Goal: Task Accomplishment & Management: Use online tool/utility

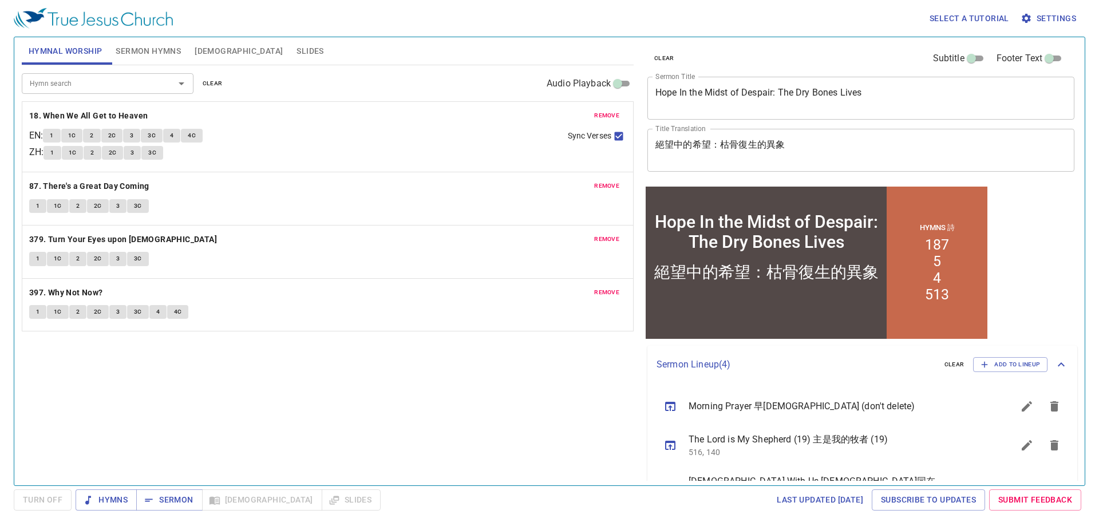
click at [610, 114] on span "remove" at bounding box center [606, 115] width 25 height 10
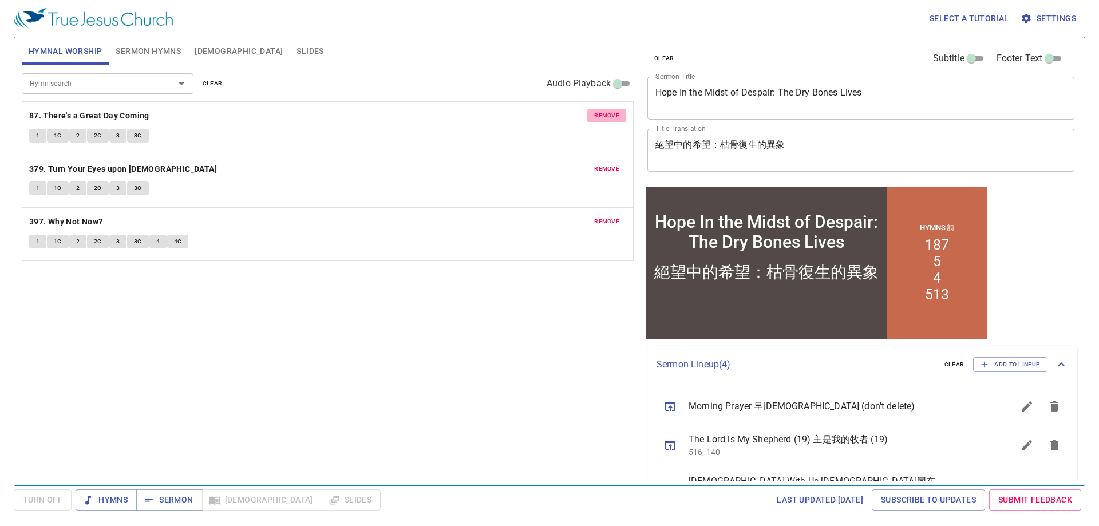
click at [610, 114] on span "remove" at bounding box center [606, 115] width 25 height 10
click at [610, 164] on span "remove" at bounding box center [606, 169] width 25 height 10
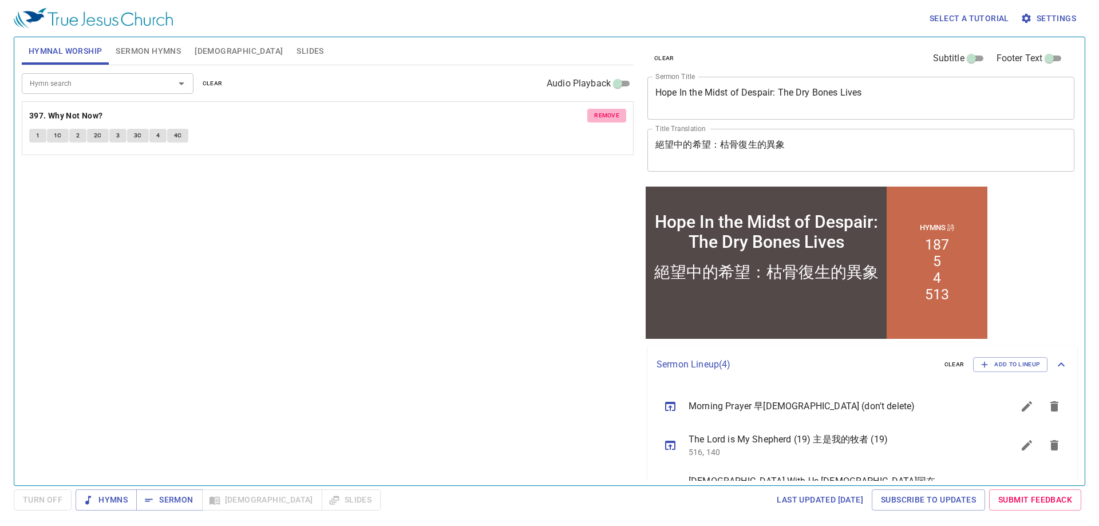
click at [610, 114] on span "remove" at bounding box center [606, 115] width 25 height 10
click at [107, 83] on input "Hymn search" at bounding box center [90, 83] width 131 height 13
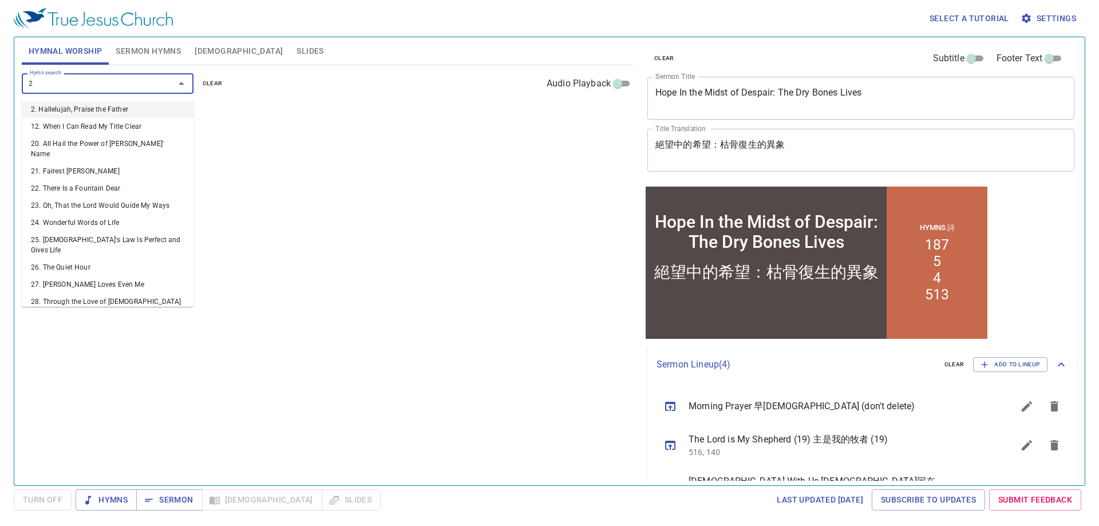
type input "24"
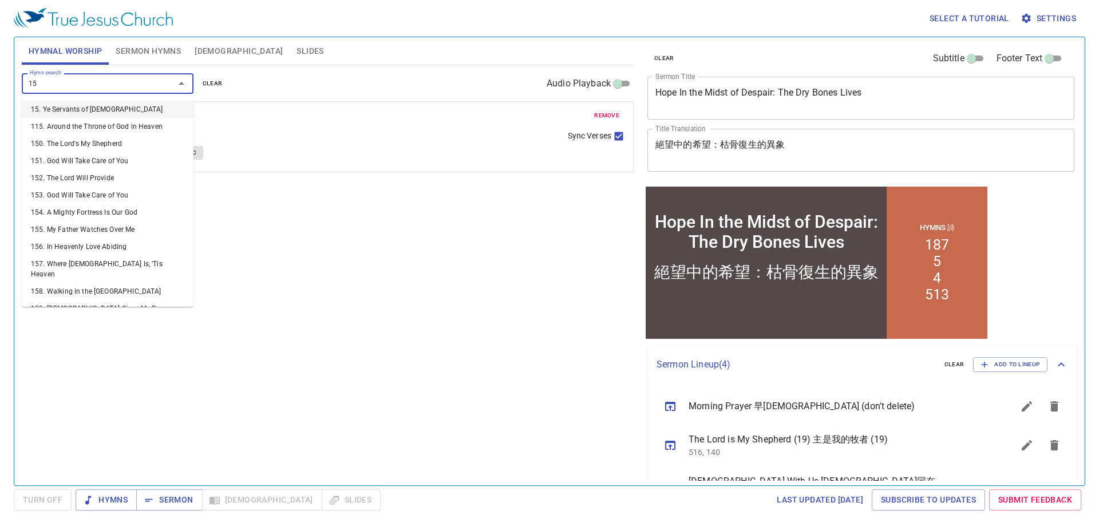
type input "159"
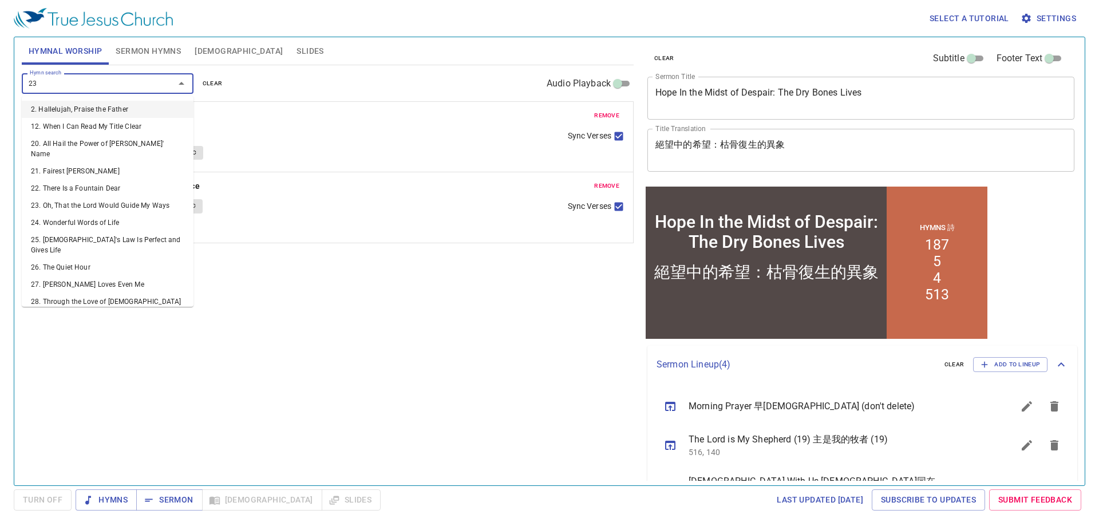
type input "233"
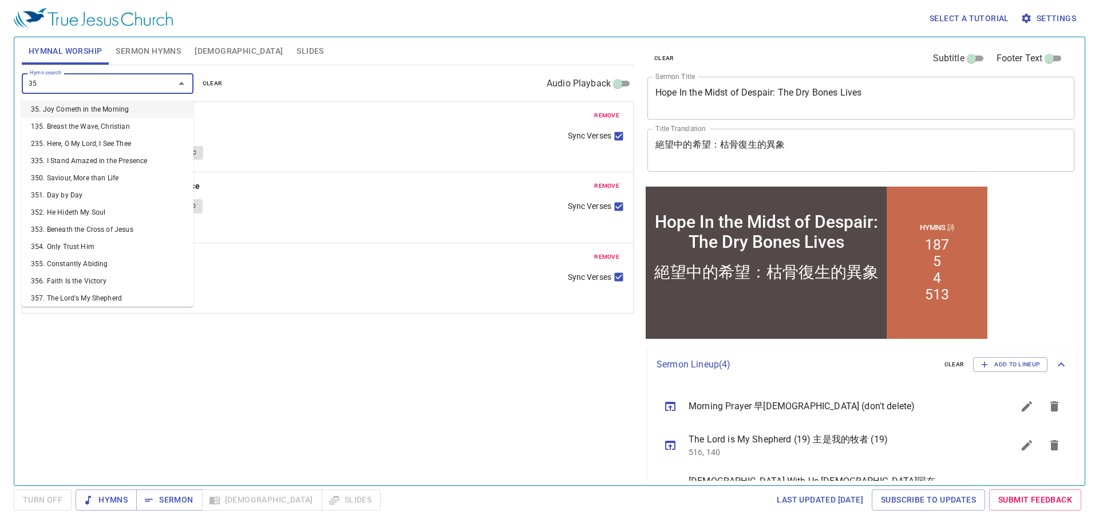
type input "358"
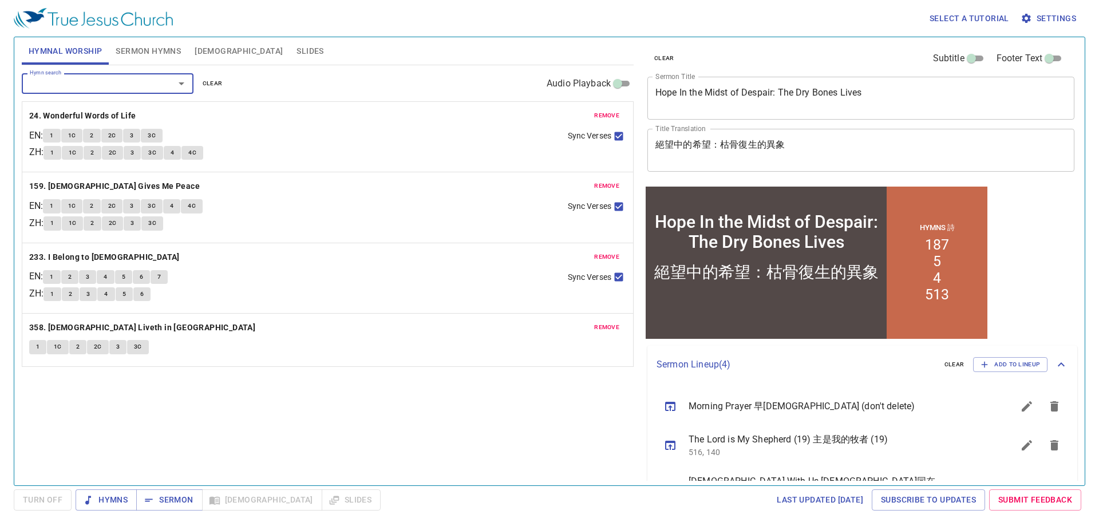
click at [361, 393] on div "Hymn search Hymn search clear Audio Playback remove 24. Wonderful Words of Life…" at bounding box center [328, 270] width 612 height 410
click at [155, 59] on button "Sermon Hymns" at bounding box center [148, 50] width 79 height 27
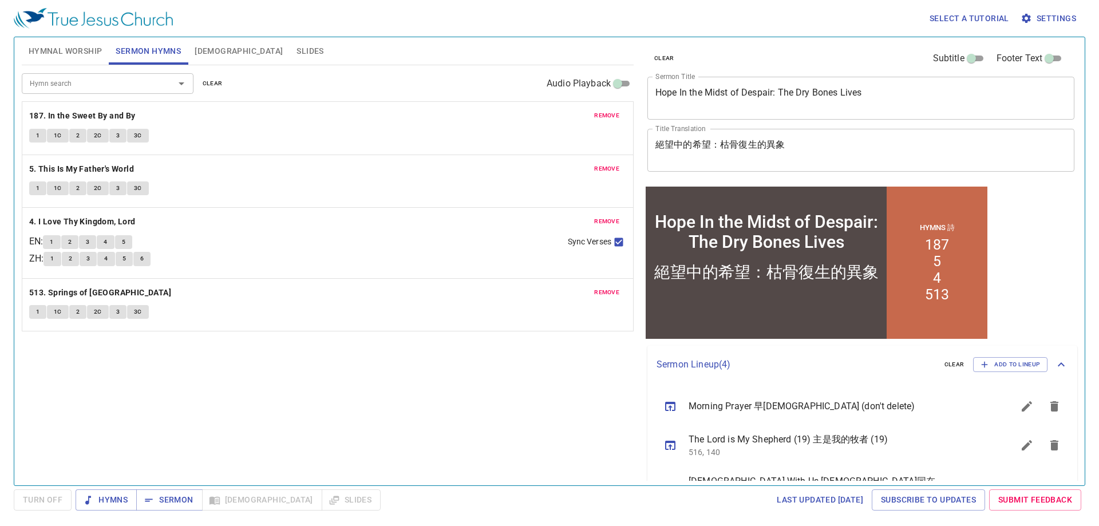
click at [73, 58] on span "Hymnal Worship" at bounding box center [66, 51] width 74 height 14
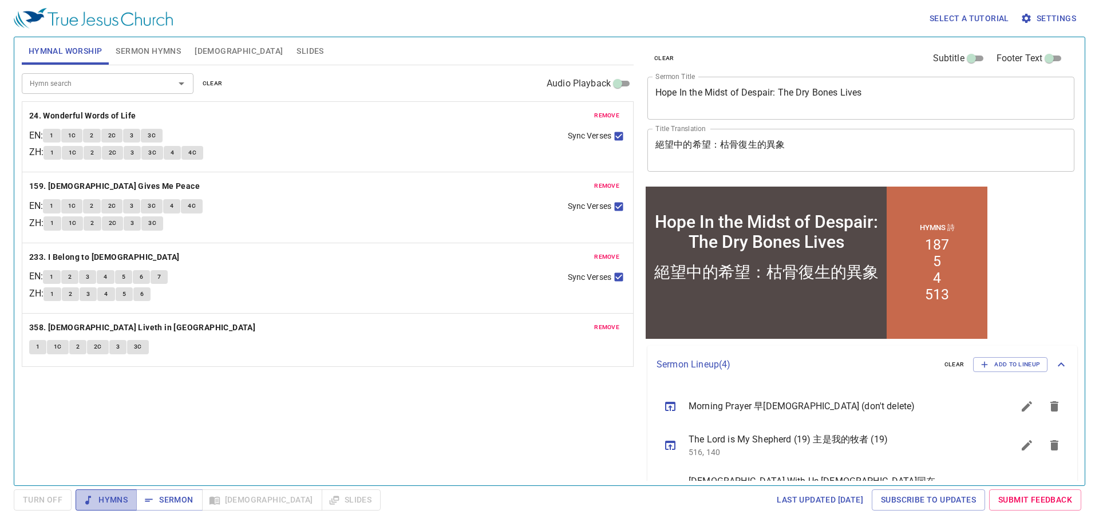
click at [112, 503] on span "Hymns" at bounding box center [106, 500] width 43 height 14
click at [152, 50] on span "Sermon Hymns" at bounding box center [148, 51] width 65 height 14
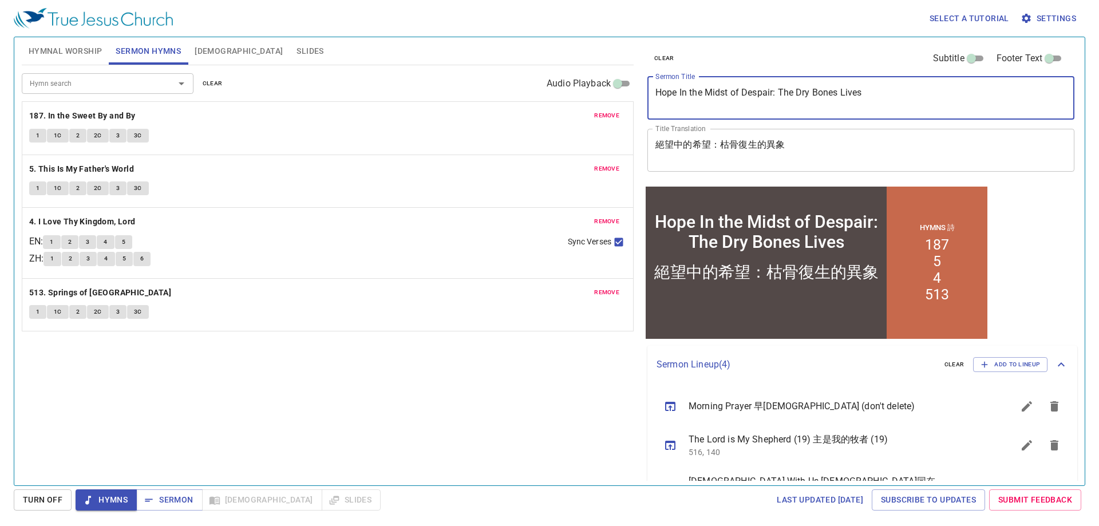
drag, startPoint x: 872, startPoint y: 96, endPoint x: 588, endPoint y: 118, distance: 284.2
click at [588, 118] on div "Hymnal Worship Sermon Hymns Bible Slides Hymn search Hymn search clear Audio Pl…" at bounding box center [549, 257] width 1064 height 448
type textarea "That in the Last Days Perilous Times Will Come"
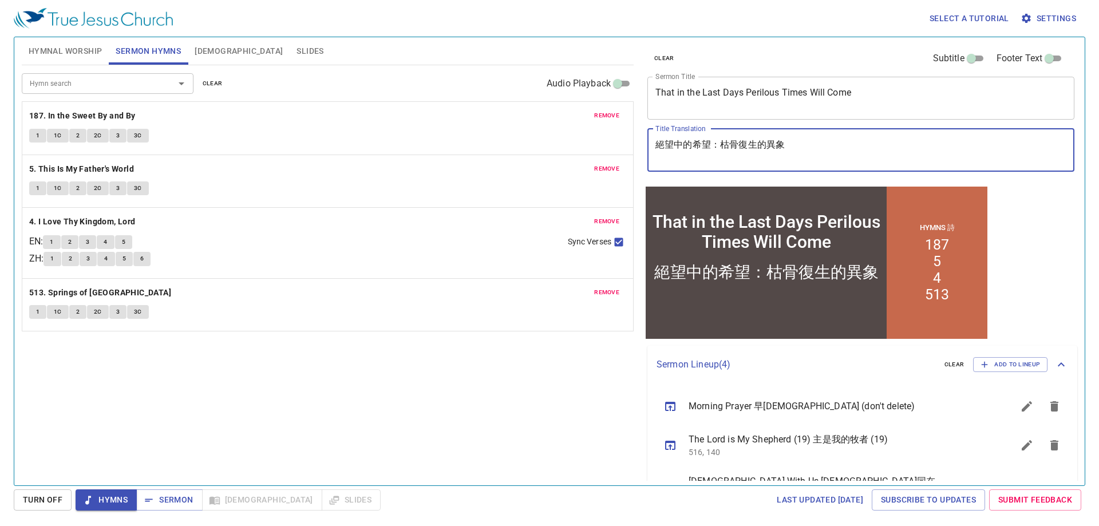
drag, startPoint x: 838, startPoint y: 141, endPoint x: 620, endPoint y: 141, distance: 218.1
click at [620, 141] on div "Hymnal Worship Sermon Hymns Bible Slides Hymn search Hymn search clear Audio Pl…" at bounding box center [549, 257] width 1064 height 448
paste textarea "末 世 必 有 危 險 的 日 子 來 到"
click at [668, 141] on textarea "末 世 必 有 危 險 的 日 子 來 到" at bounding box center [860, 150] width 411 height 22
type textarea "末世必有危險的日子來到"
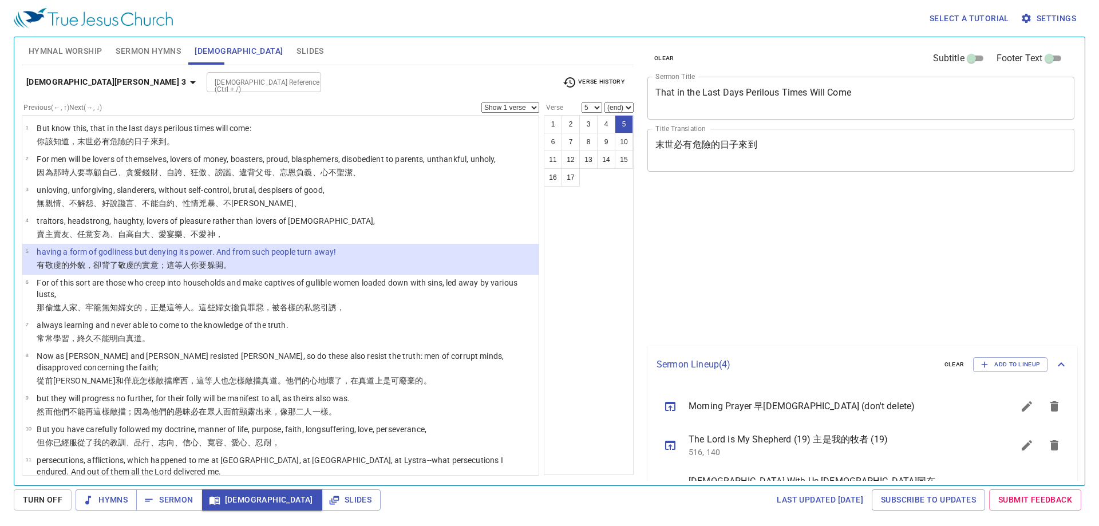
select select "5"
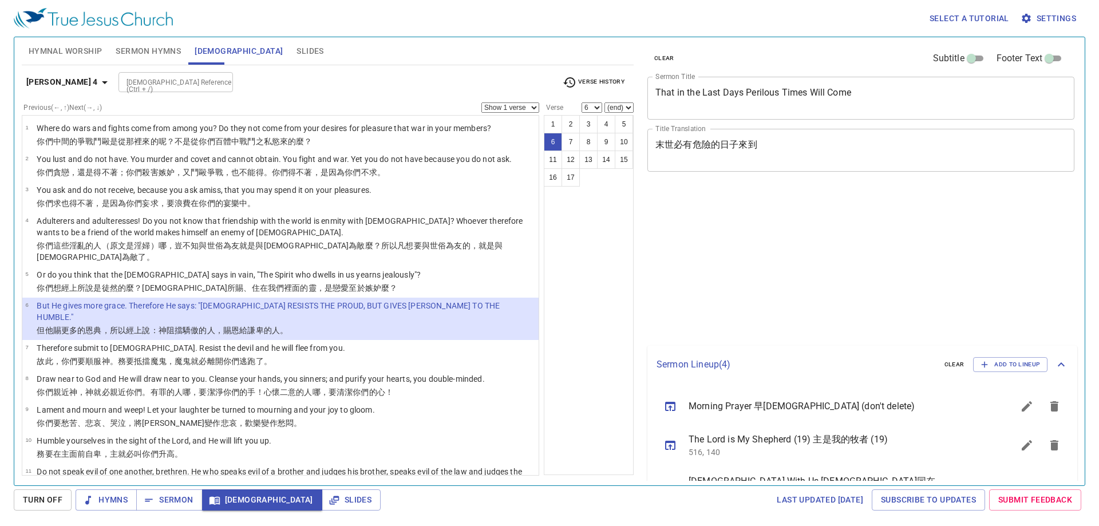
select select "6"
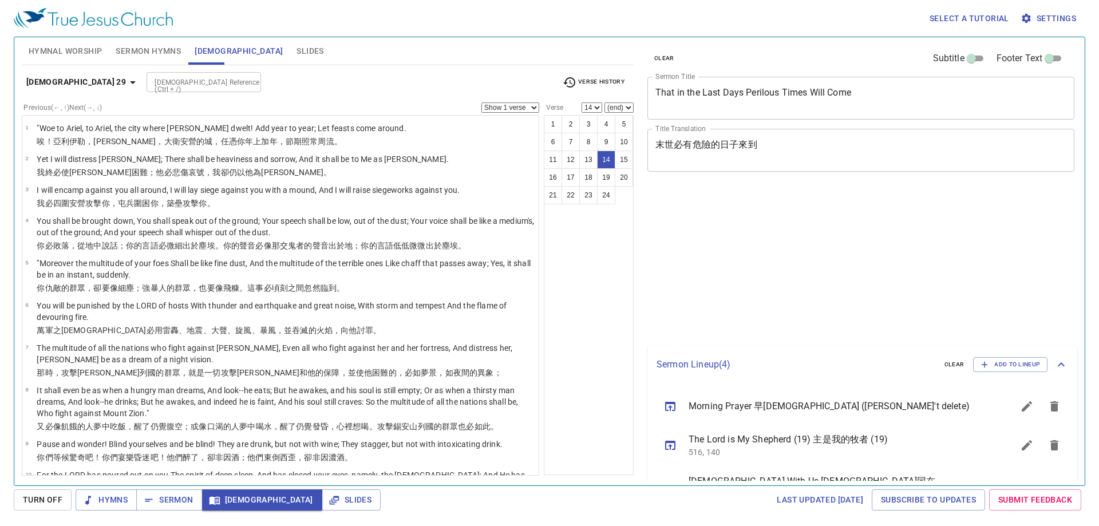
select select "14"
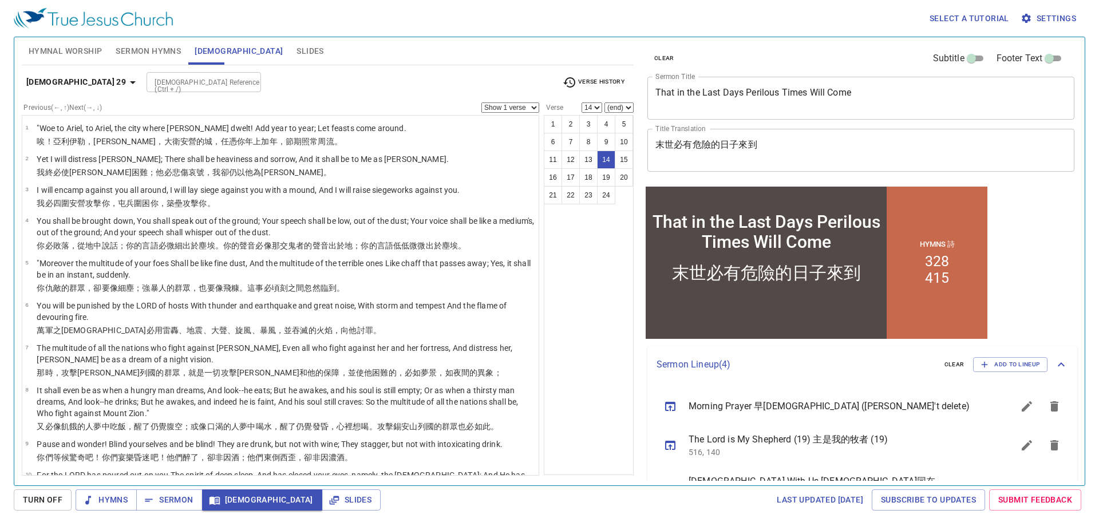
scroll to position [410, 0]
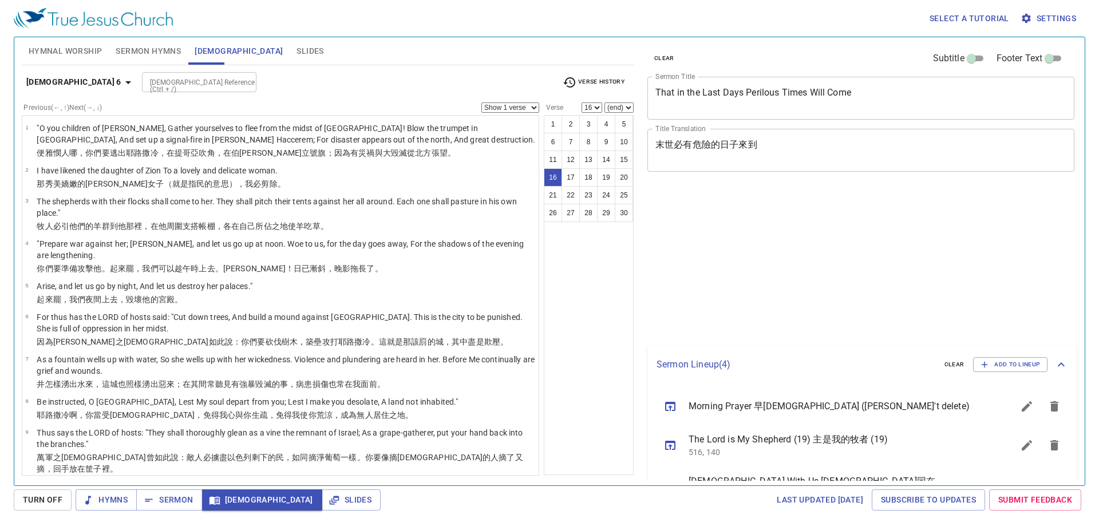
select select "16"
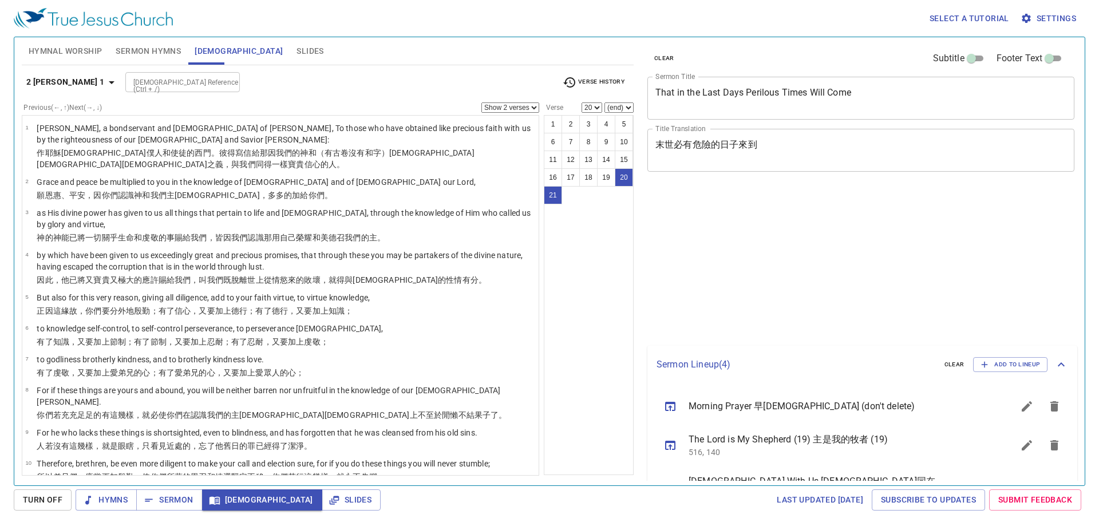
select select "2"
select select "20"
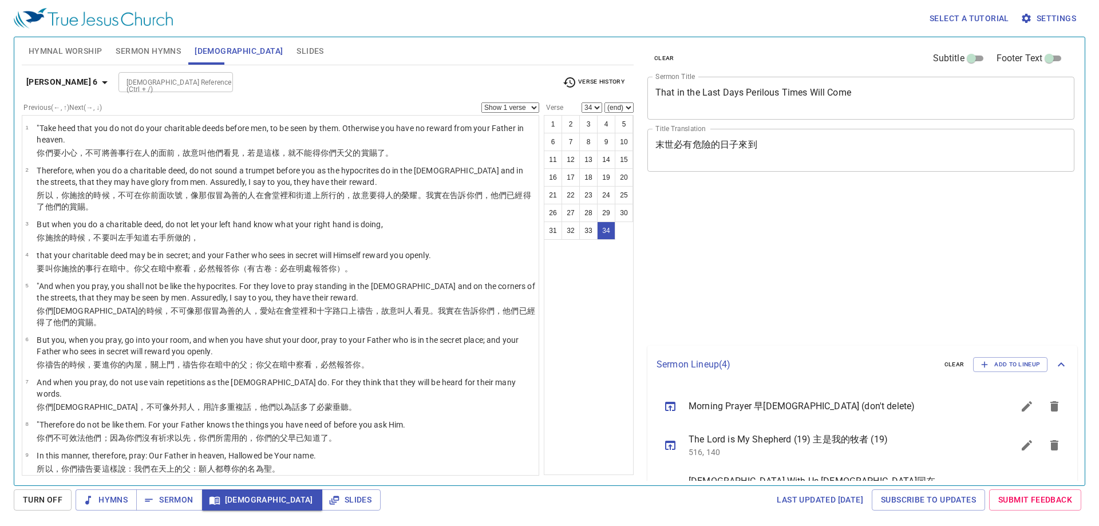
select select "34"
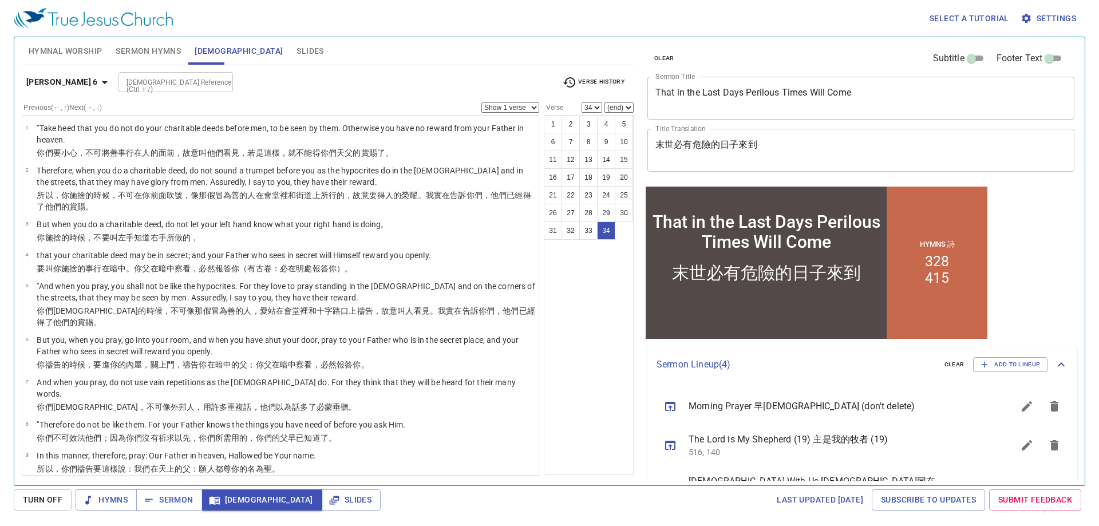
scroll to position [884, 0]
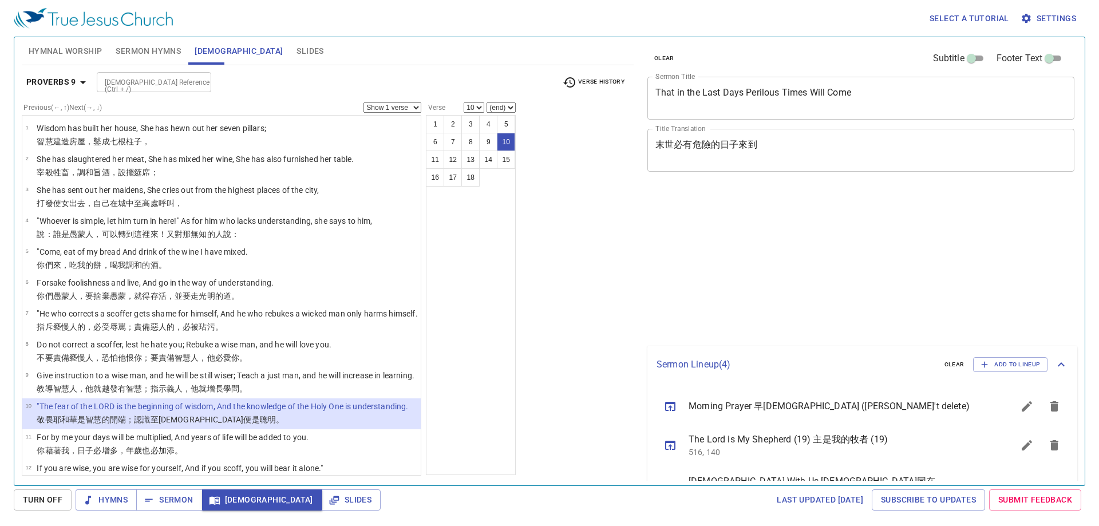
select select "10"
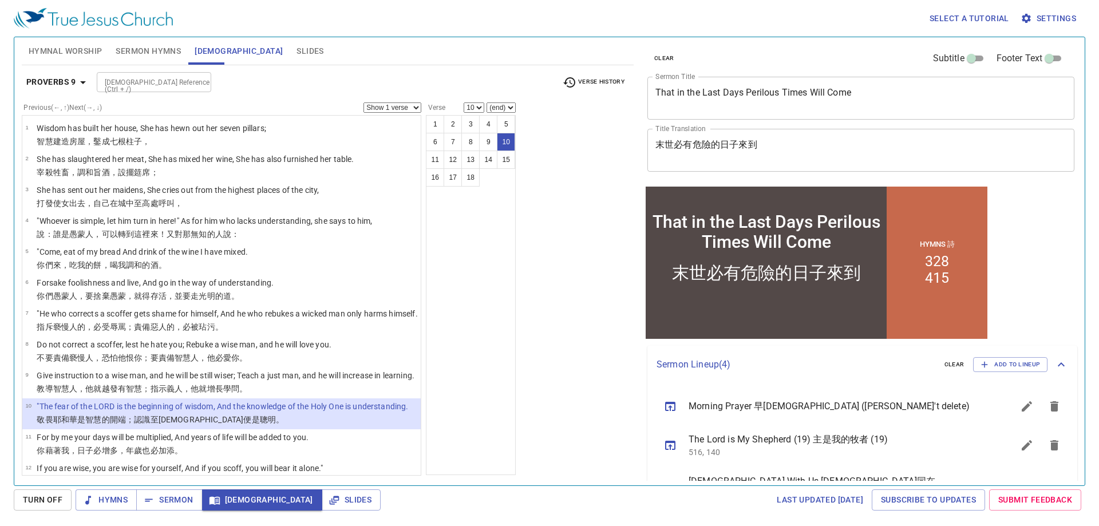
scroll to position [206, 0]
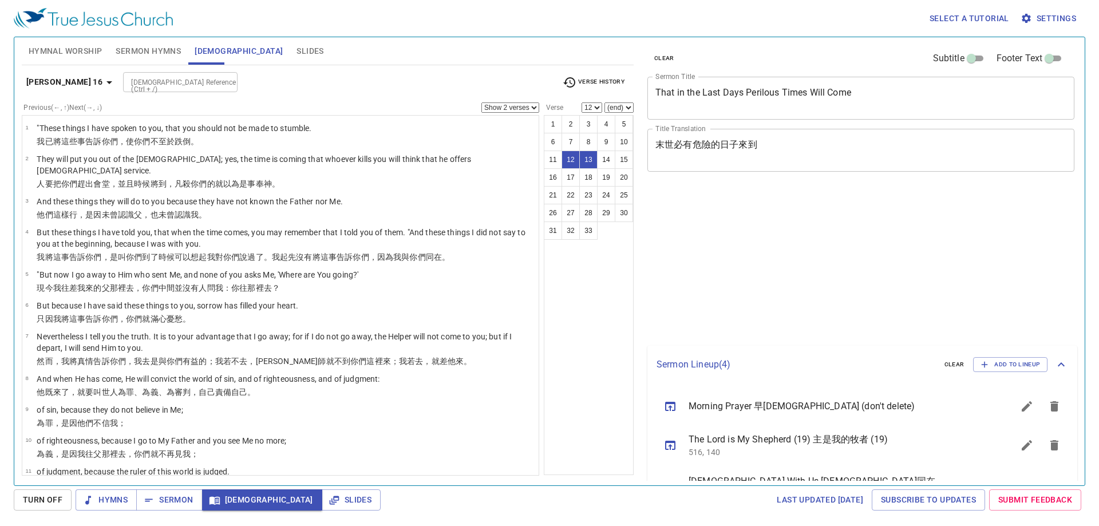
select select "2"
select select "12"
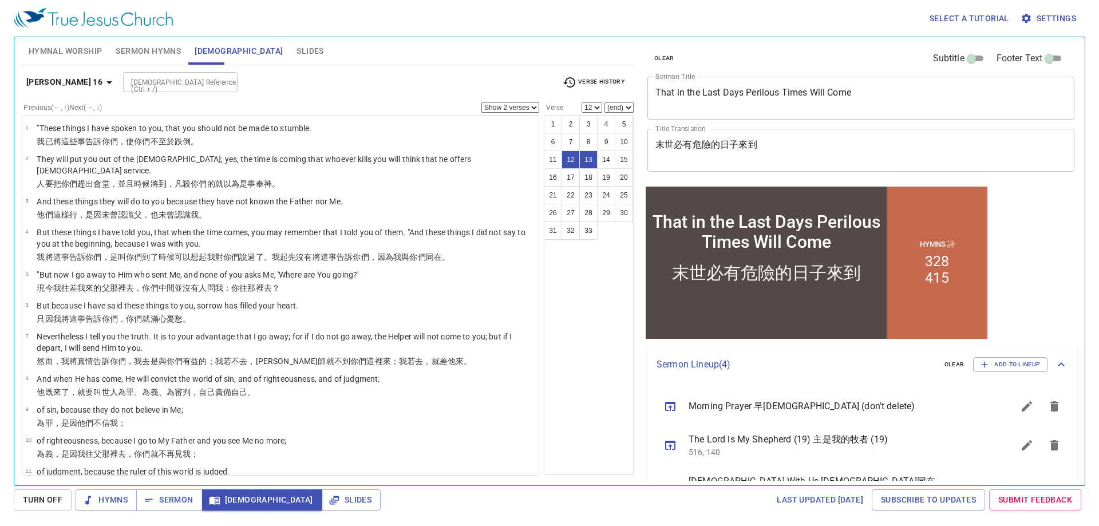
scroll to position [286, 0]
